Goal: Task Accomplishment & Management: Use online tool/utility

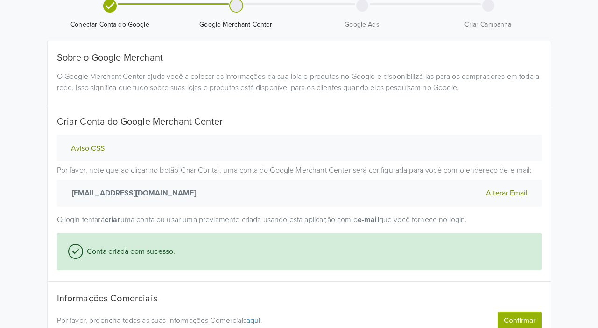
scroll to position [81, 0]
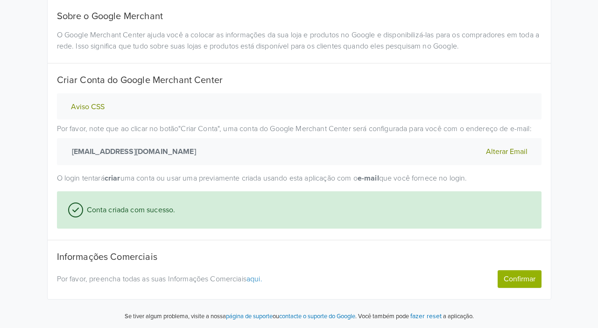
click at [537, 283] on button "Confirmar" at bounding box center [520, 279] width 44 height 18
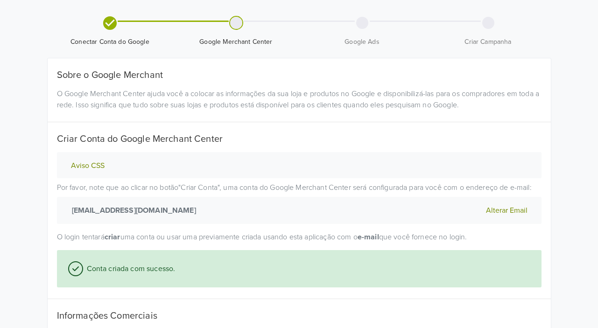
scroll to position [134, 0]
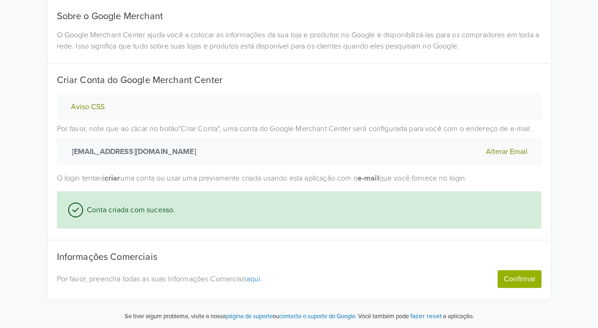
click at [260, 279] on link "aqui." at bounding box center [254, 278] width 16 height 9
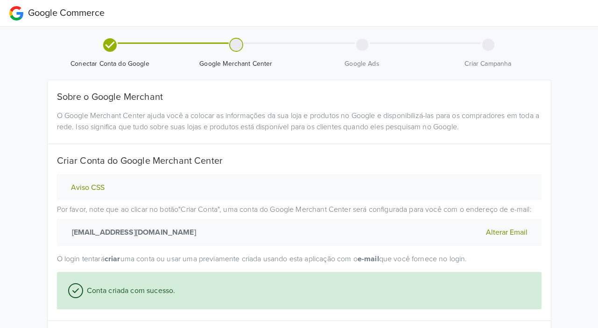
scroll to position [81, 0]
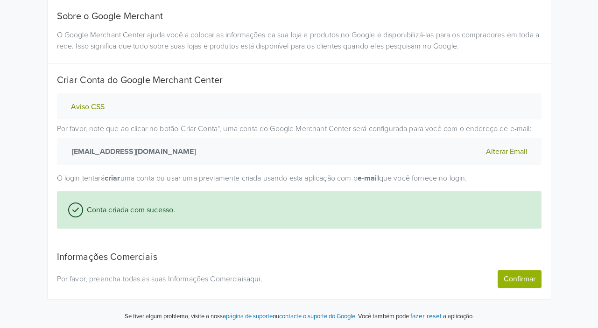
click at [529, 278] on button "Confirmar" at bounding box center [520, 279] width 44 height 18
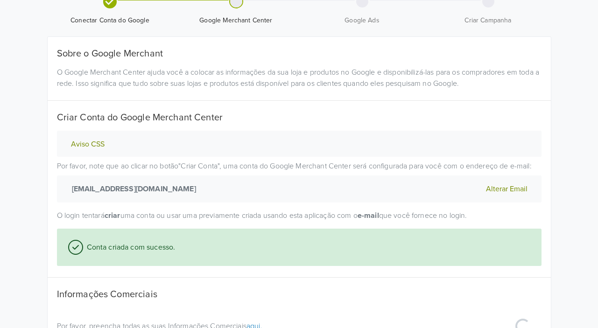
scroll to position [0, 0]
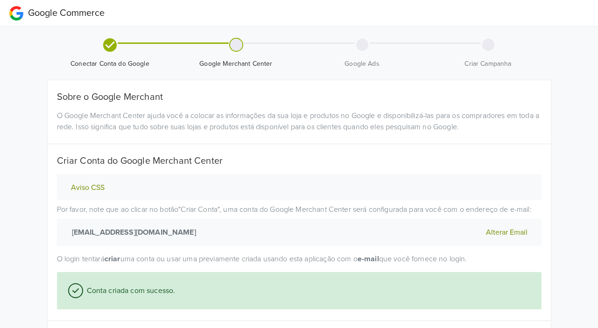
select select "br"
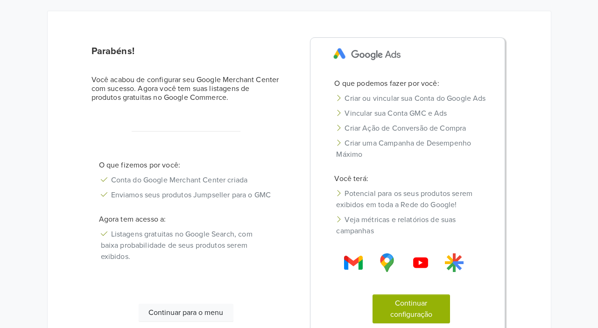
scroll to position [140, 0]
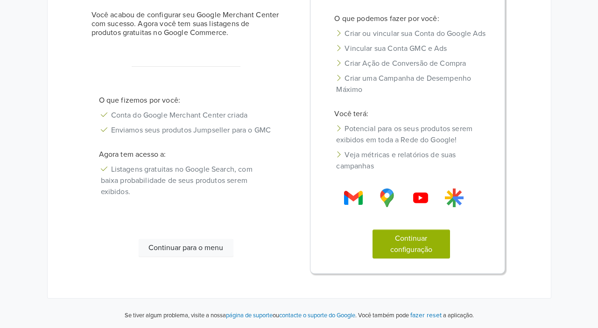
click at [405, 256] on button "Continuar configuração" at bounding box center [411, 244] width 77 height 29
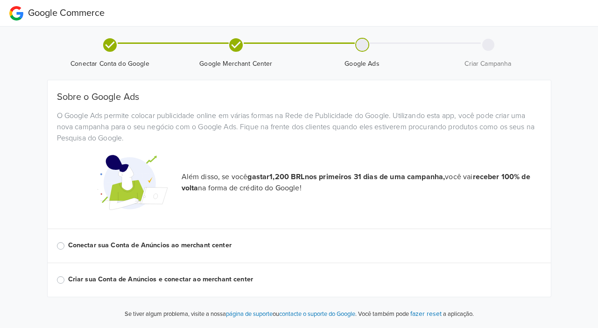
scroll to position [0, 0]
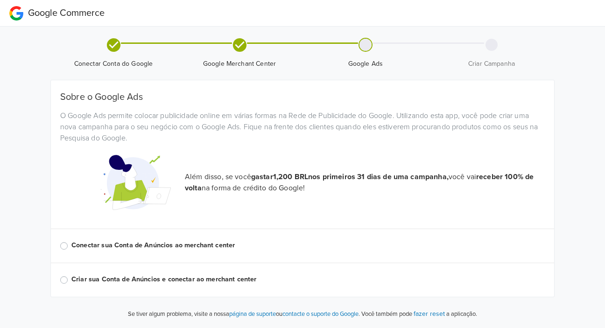
click at [71, 246] on label "Conectar sua Conta de Anúncios ao merchant center" at bounding box center [307, 245] width 473 height 10
click at [0, 0] on input "Conectar sua Conta de Anúncios ao merchant center" at bounding box center [0, 0] width 0 height 0
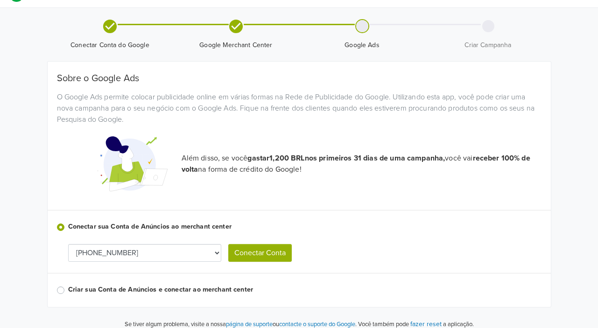
scroll to position [27, 0]
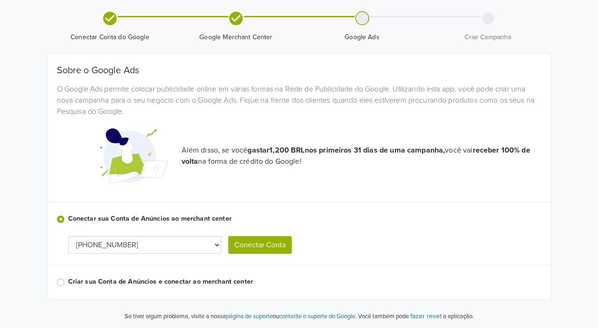
click at [166, 239] on select "236-835-6360 589-237-3088 255-064-6721" at bounding box center [144, 245] width 153 height 18
click at [370, 220] on label "Conectar sua Conta de Anúncios ao merchant center" at bounding box center [304, 219] width 473 height 10
click at [0, 0] on input "Conectar sua Conta de Anúncios ao merchant center" at bounding box center [0, 0] width 0 height 0
click at [73, 281] on label "Criar sua Conta de Anúncios e conectar ao merchant center" at bounding box center [304, 282] width 473 height 10
click at [0, 0] on input "Criar sua Conta de Anúncios e conectar ao merchant center" at bounding box center [0, 0] width 0 height 0
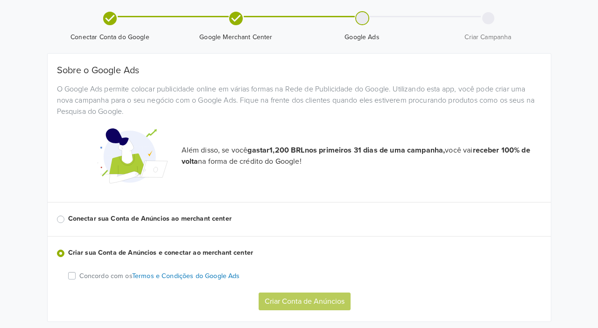
click at [79, 276] on label "Concordo com os Termos e Condições do Google Ads" at bounding box center [159, 275] width 161 height 11
click at [0, 0] on input "Concordo com os Termos e Condições do Google Ads" at bounding box center [0, 0] width 0 height 0
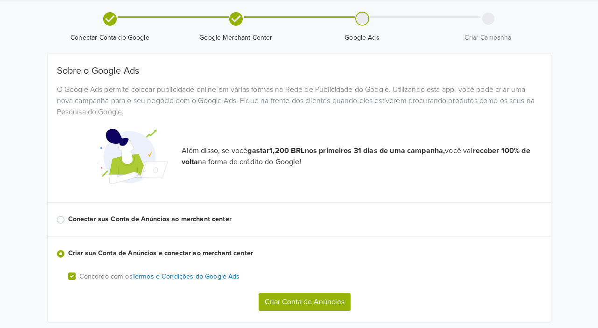
scroll to position [49, 0]
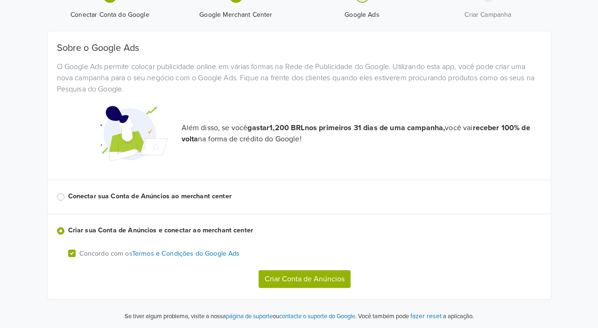
click at [284, 287] on button "Criar Conta de Anúncios" at bounding box center [305, 279] width 92 height 18
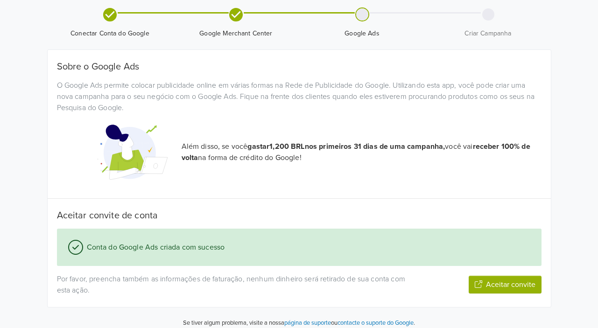
scroll to position [78, 0]
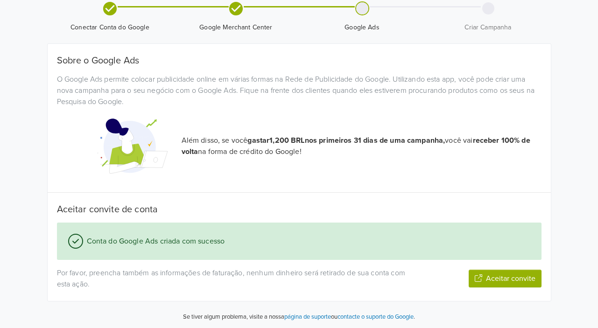
click at [512, 278] on button "Aceitar convite" at bounding box center [505, 279] width 73 height 18
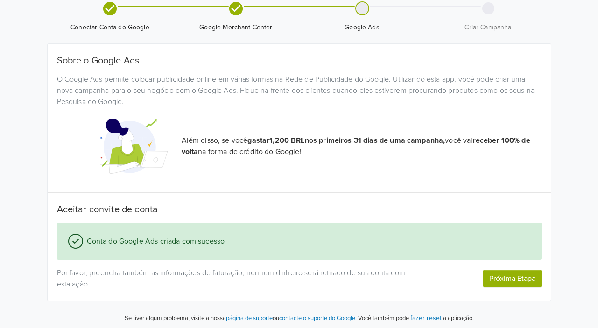
scroll to position [80, 0]
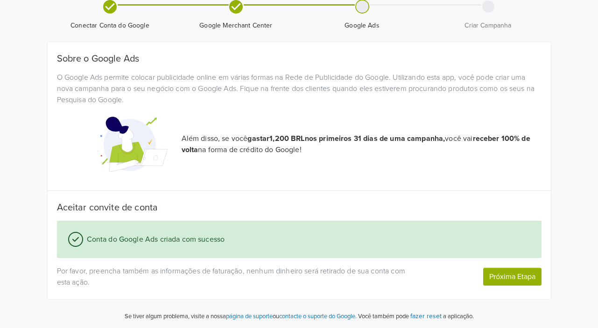
click at [493, 276] on button "Próxima Etapa" at bounding box center [512, 277] width 58 height 18
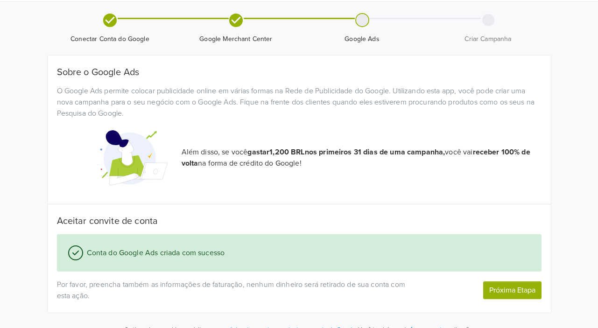
scroll to position [39, 0]
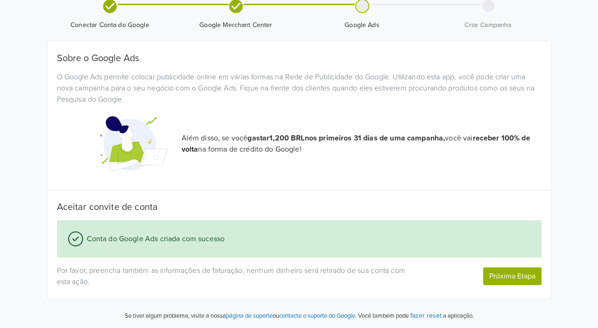
click at [514, 278] on button "Próxima Etapa" at bounding box center [512, 276] width 58 height 18
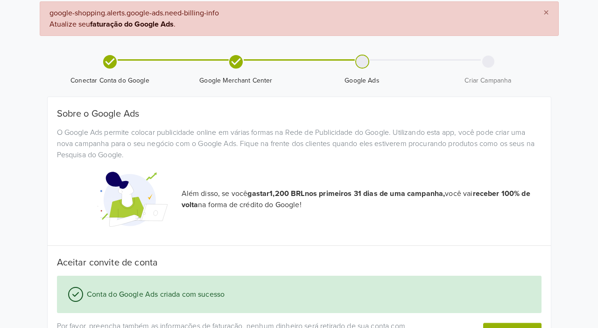
scroll to position [0, 0]
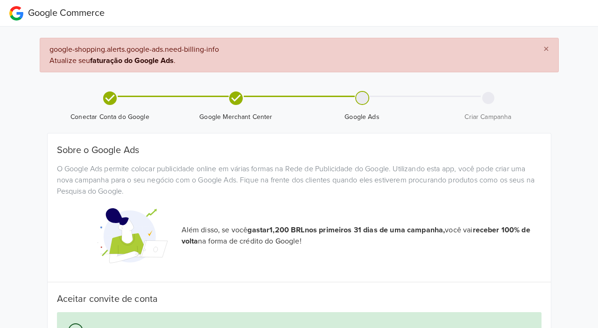
click at [545, 44] on span "×" at bounding box center [546, 49] width 6 height 14
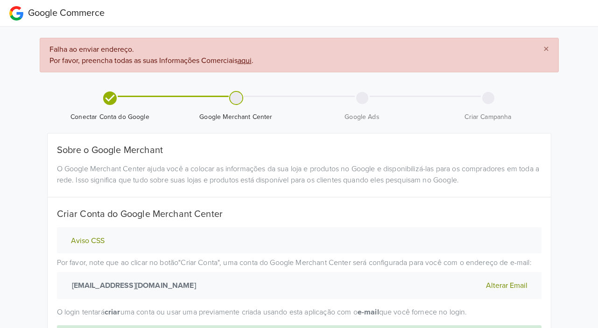
scroll to position [134, 0]
